Goal: Task Accomplishment & Management: Manage account settings

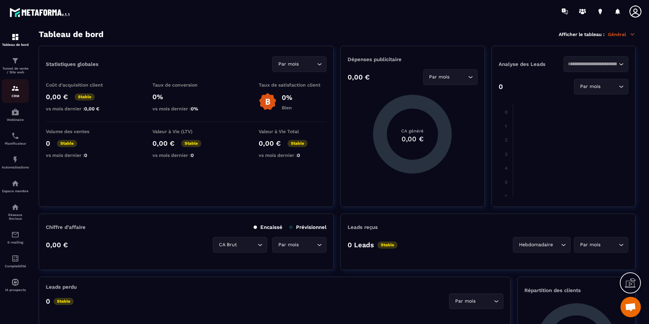
click at [11, 93] on div "CRM" at bounding box center [15, 91] width 27 height 14
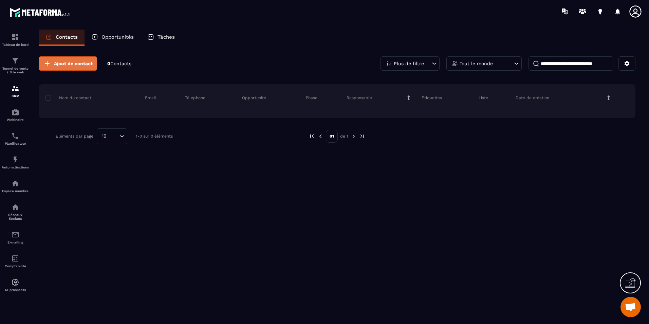
click at [56, 62] on span "Ajout de contact" at bounding box center [73, 63] width 39 height 7
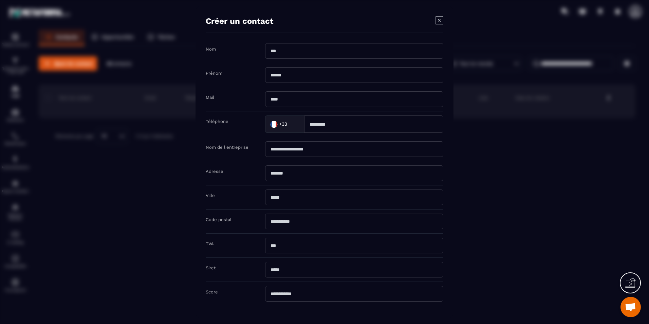
click at [441, 19] on icon "Modal window" at bounding box center [439, 20] width 8 height 8
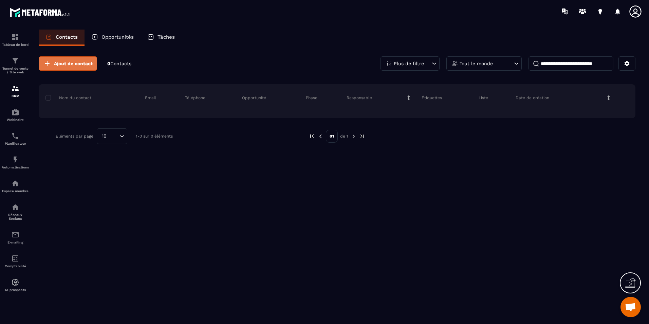
click at [67, 67] on span "Ajout de contact" at bounding box center [73, 63] width 39 height 7
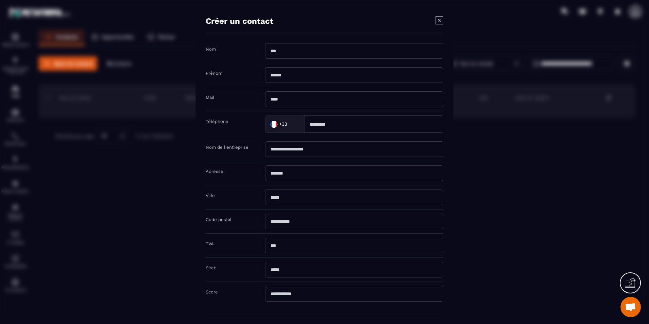
click at [436, 20] on icon "Modal window" at bounding box center [439, 20] width 8 height 8
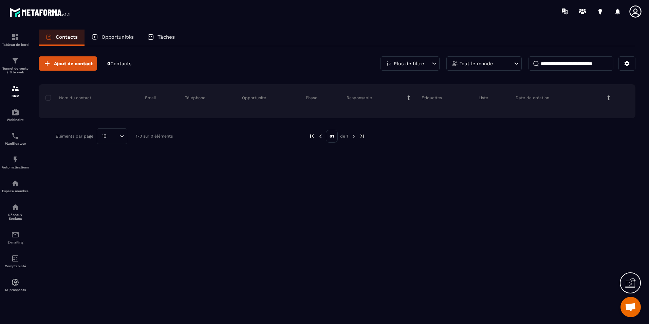
click at [98, 31] on div "Opportunités" at bounding box center [113, 38] width 56 height 16
click at [127, 39] on p "Opportunités" at bounding box center [117, 37] width 32 height 6
click at [106, 37] on p "Opportunités" at bounding box center [117, 37] width 32 height 6
click at [304, 73] on div "Ajout de contact 0 Contacts Plus de filtre Tout le monde Nom du contact Email T…" at bounding box center [337, 100] width 597 height 108
click at [391, 185] on div "Ajout de contact 0 Contacts Plus de filtre Tout le monde Nom du contact Email T…" at bounding box center [337, 184] width 597 height 277
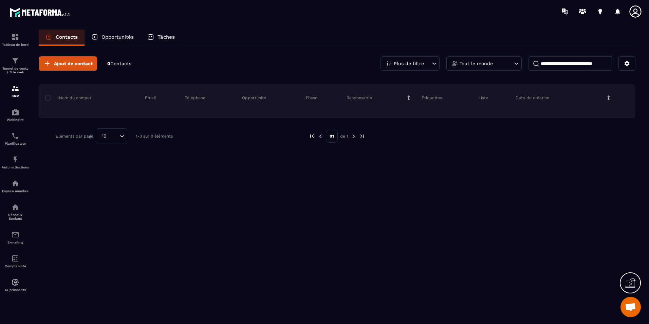
click at [391, 186] on div "Ajout de contact 0 Contacts Plus de filtre Tout le monde Nom du contact Email T…" at bounding box center [337, 184] width 597 height 277
click at [392, 186] on div "Ajout de contact 0 Contacts Plus de filtre Tout le monde Nom du contact Email T…" at bounding box center [337, 184] width 597 height 277
click at [111, 36] on p "Opportunités" at bounding box center [117, 37] width 32 height 6
